Goal: Transaction & Acquisition: Purchase product/service

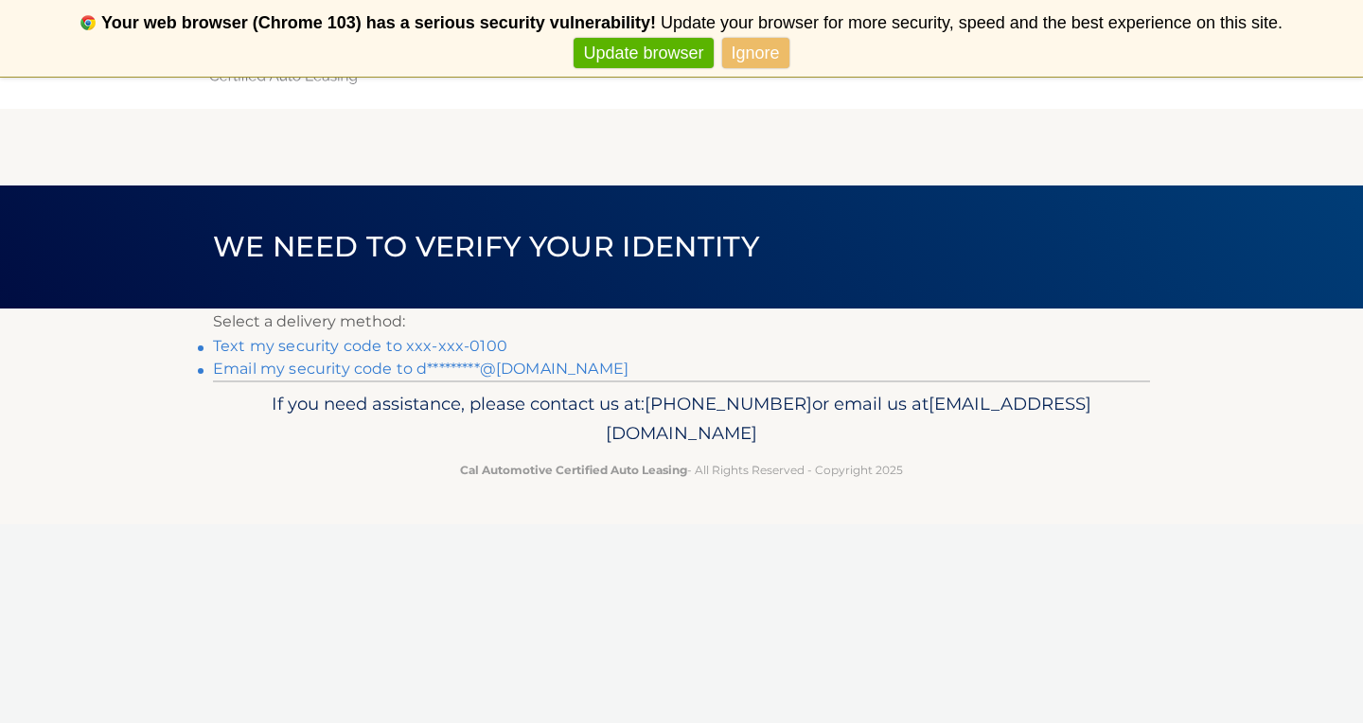
click at [435, 346] on link "Text my security code to xxx-xxx-0100" at bounding box center [360, 346] width 294 height 18
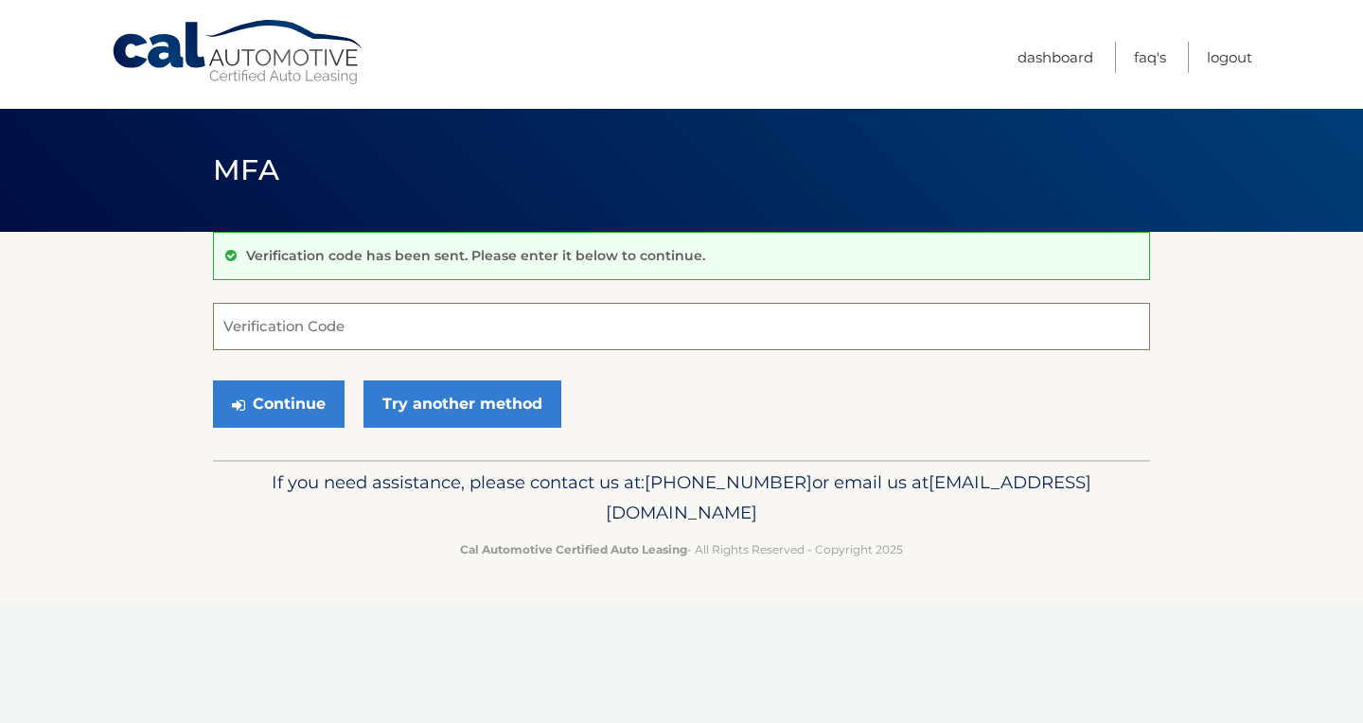
click at [436, 337] on input "Verification Code" at bounding box center [681, 326] width 937 height 47
type input "562517"
click at [324, 400] on button "Continue" at bounding box center [279, 403] width 132 height 47
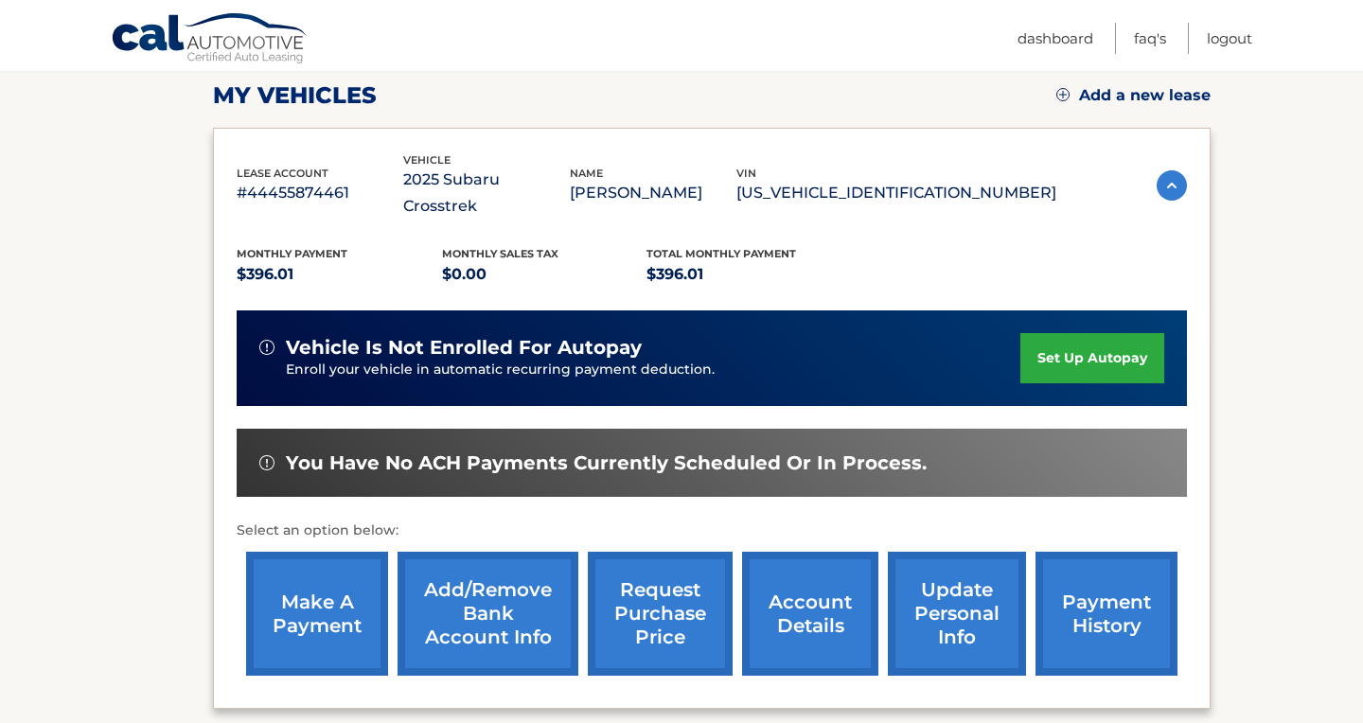
scroll to position [277, 0]
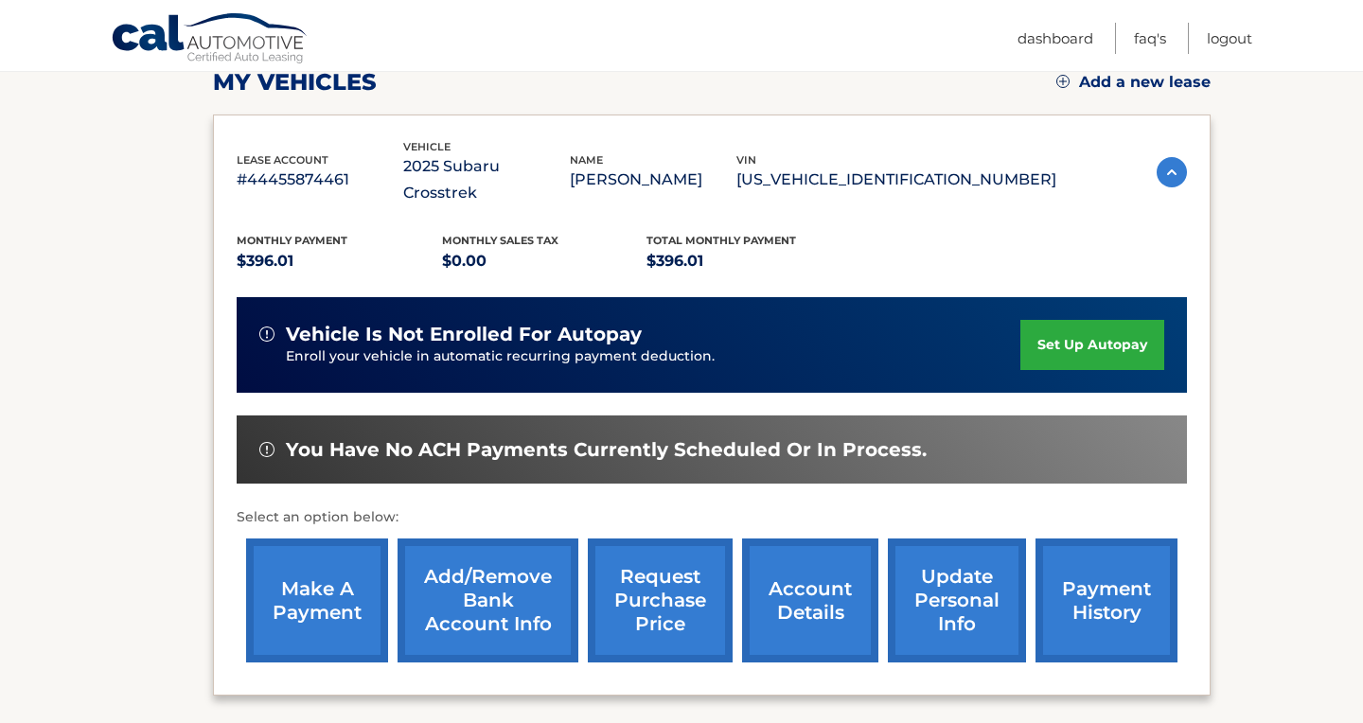
click at [330, 569] on link "make a payment" at bounding box center [317, 601] width 142 height 124
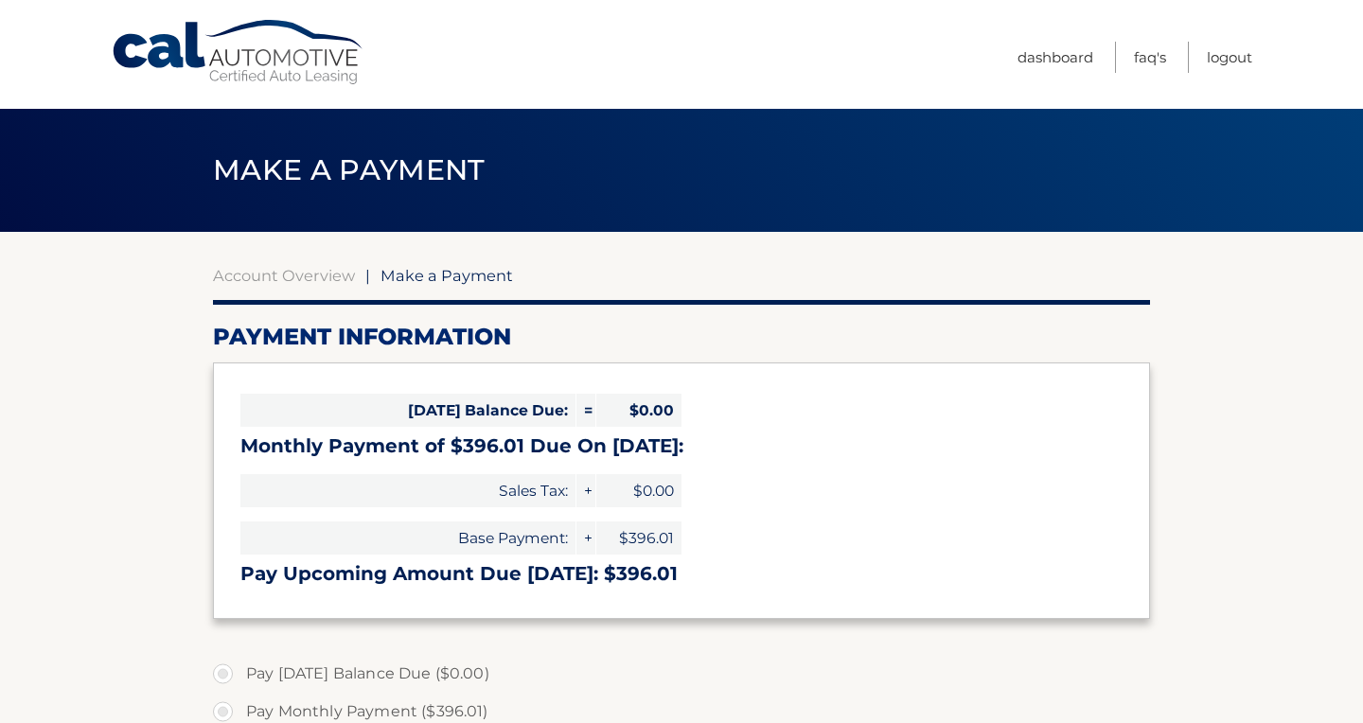
select select "NTM0M2VmZTUtOTJkMi00NjljLTliNmQtYTM0NTBkM2Q5MmMz"
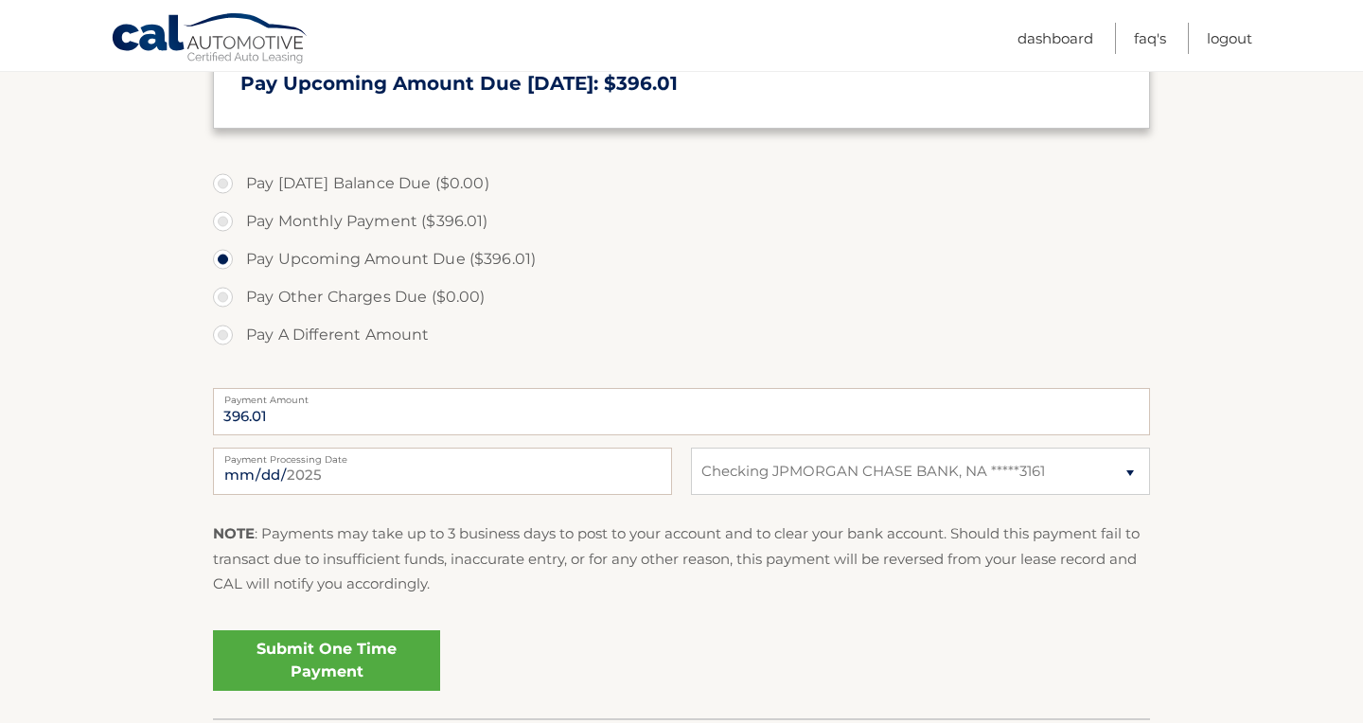
scroll to position [492, 0]
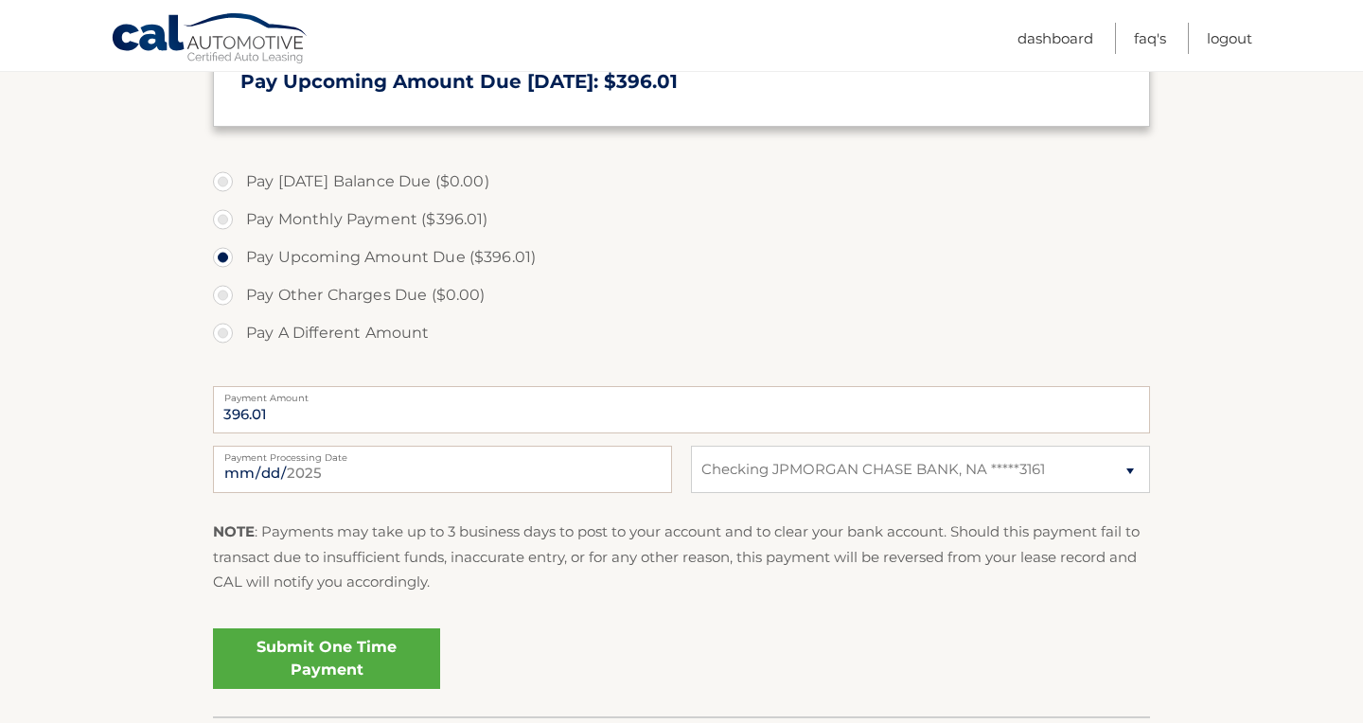
click at [354, 654] on link "Submit One Time Payment" at bounding box center [326, 658] width 227 height 61
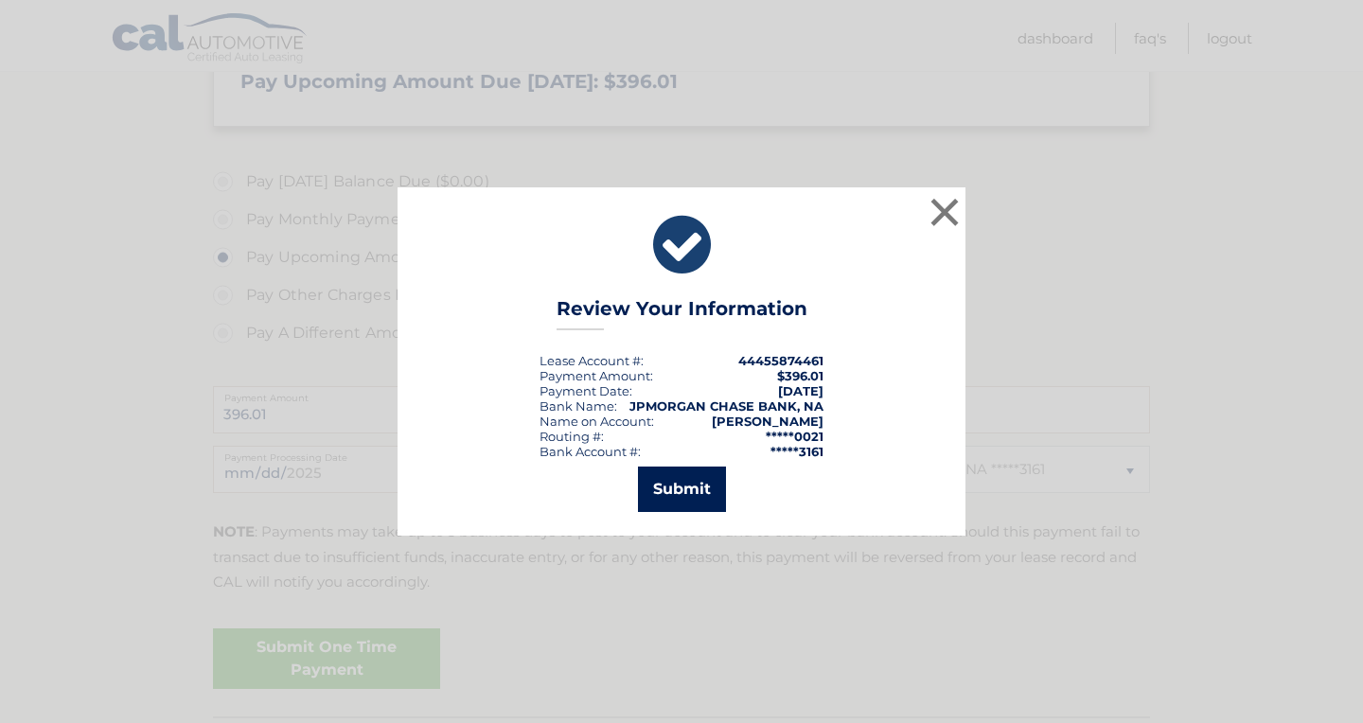
click at [668, 496] on button "Submit" at bounding box center [682, 489] width 88 height 45
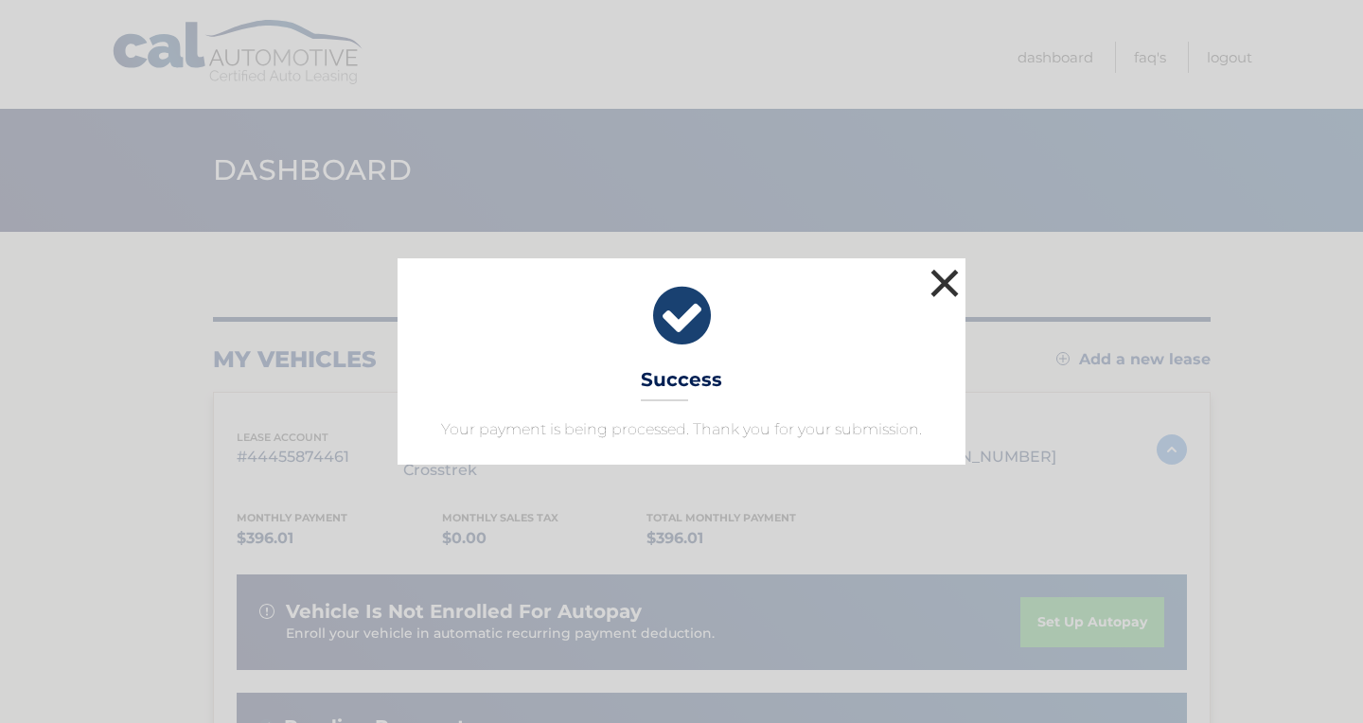
click at [942, 281] on button "×" at bounding box center [945, 283] width 38 height 38
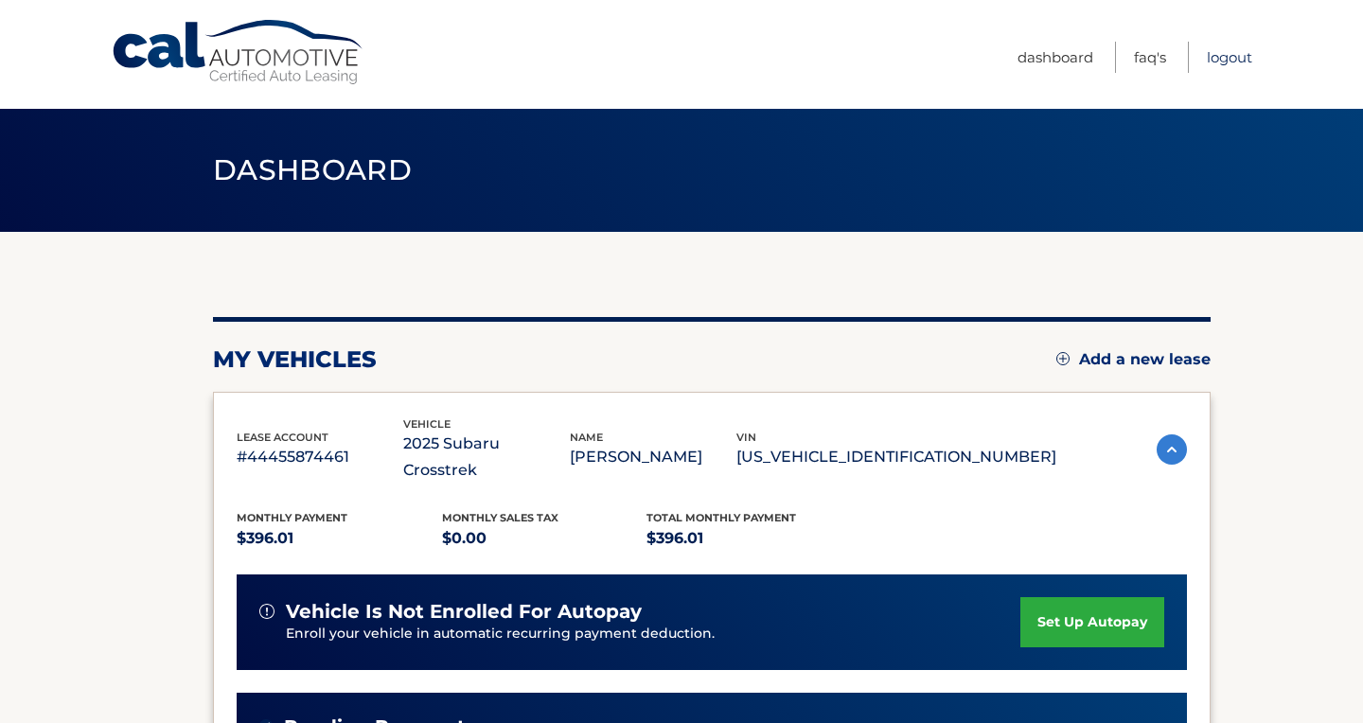
click at [1229, 54] on link "Logout" at bounding box center [1229, 57] width 45 height 31
